Goal: Find specific page/section: Find specific page/section

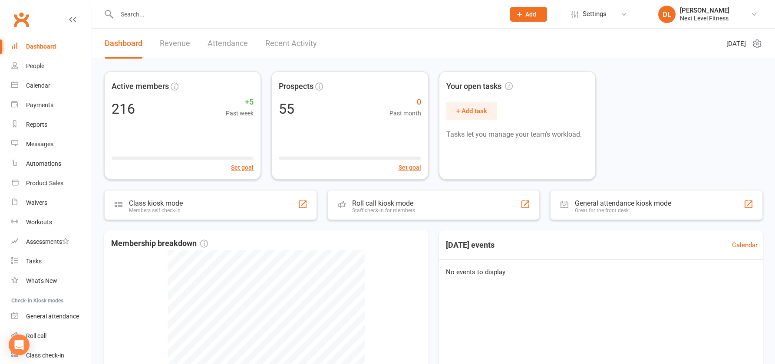
click at [132, 13] on input "text" at bounding box center [306, 14] width 385 height 12
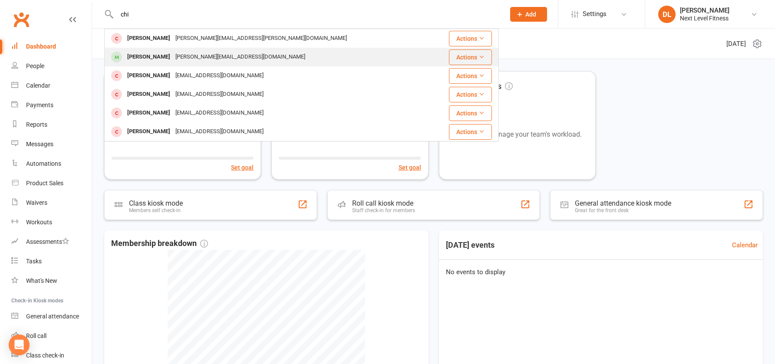
type input "chi"
click at [143, 55] on div "[PERSON_NAME]" at bounding box center [149, 57] width 48 height 13
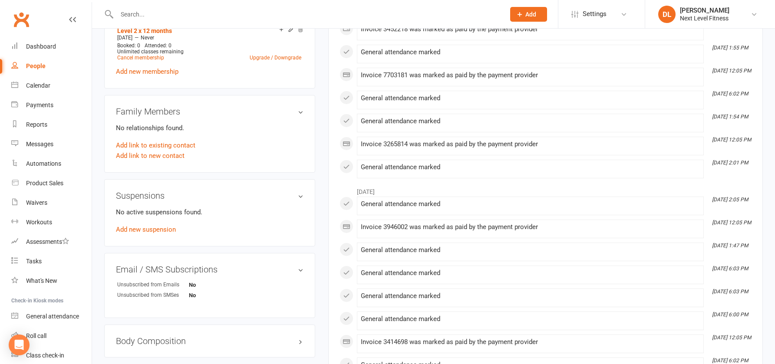
scroll to position [434, 0]
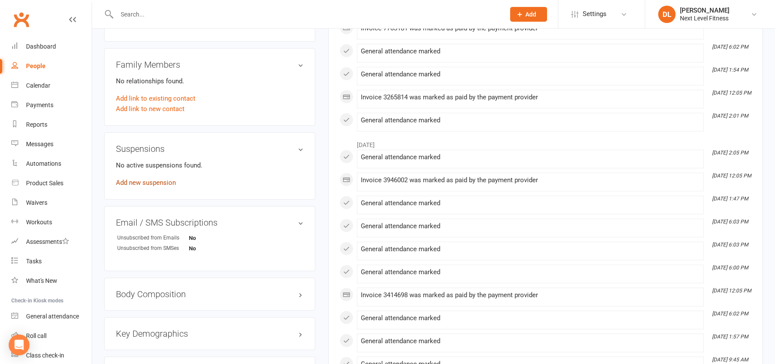
click at [160, 182] on link "Add new suspension" at bounding box center [146, 183] width 60 height 8
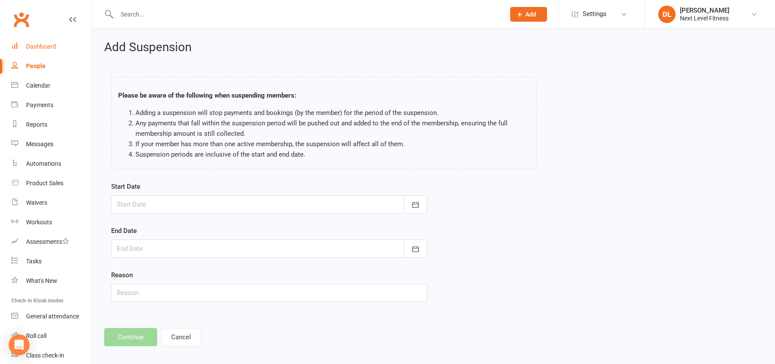
click at [46, 48] on div "Dashboard" at bounding box center [41, 46] width 30 height 7
